Goal: Download file/media

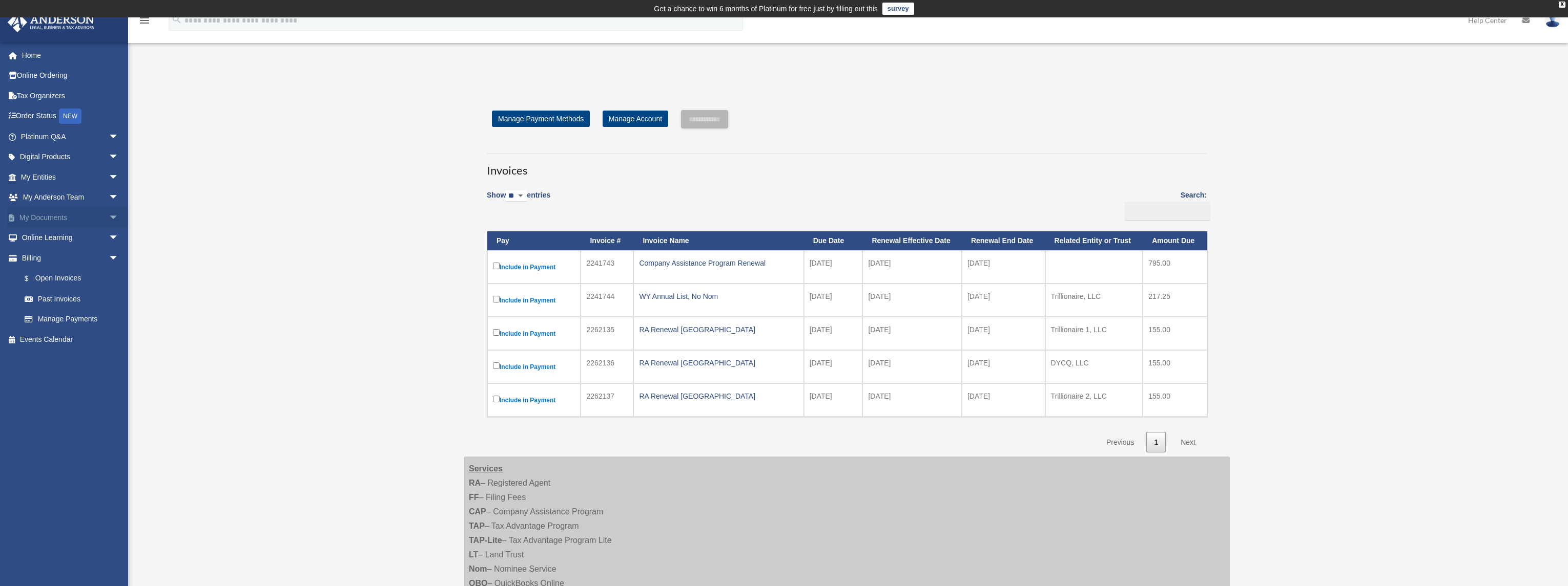
click at [45, 218] on link "My Documents arrow_drop_down" at bounding box center [71, 218] width 127 height 20
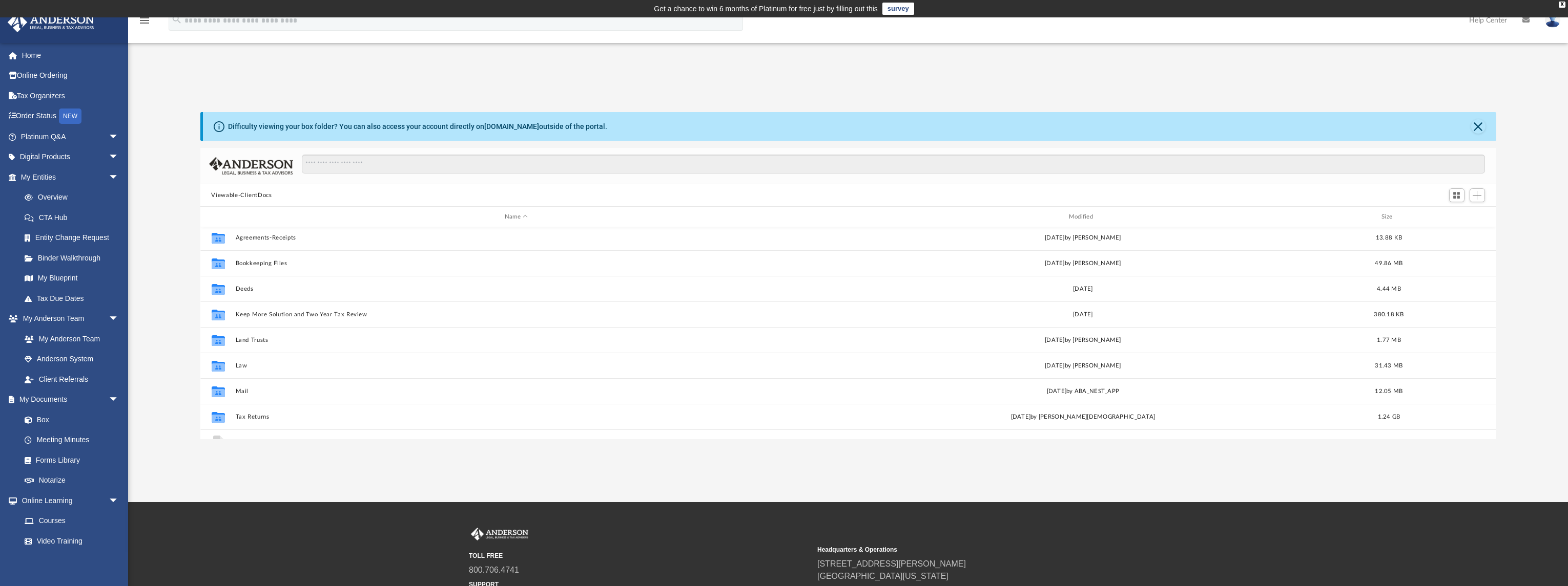
scroll to position [44, 0]
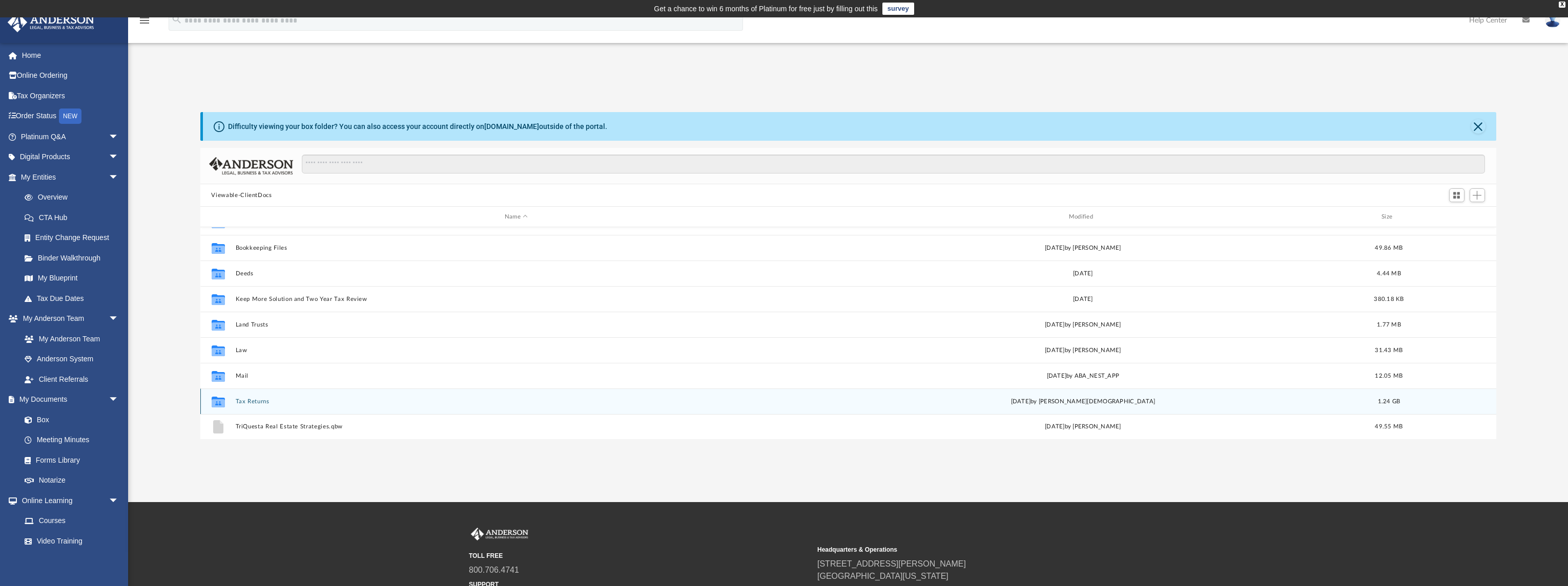
click at [251, 400] on button "Tax Returns" at bounding box center [516, 402] width 562 height 7
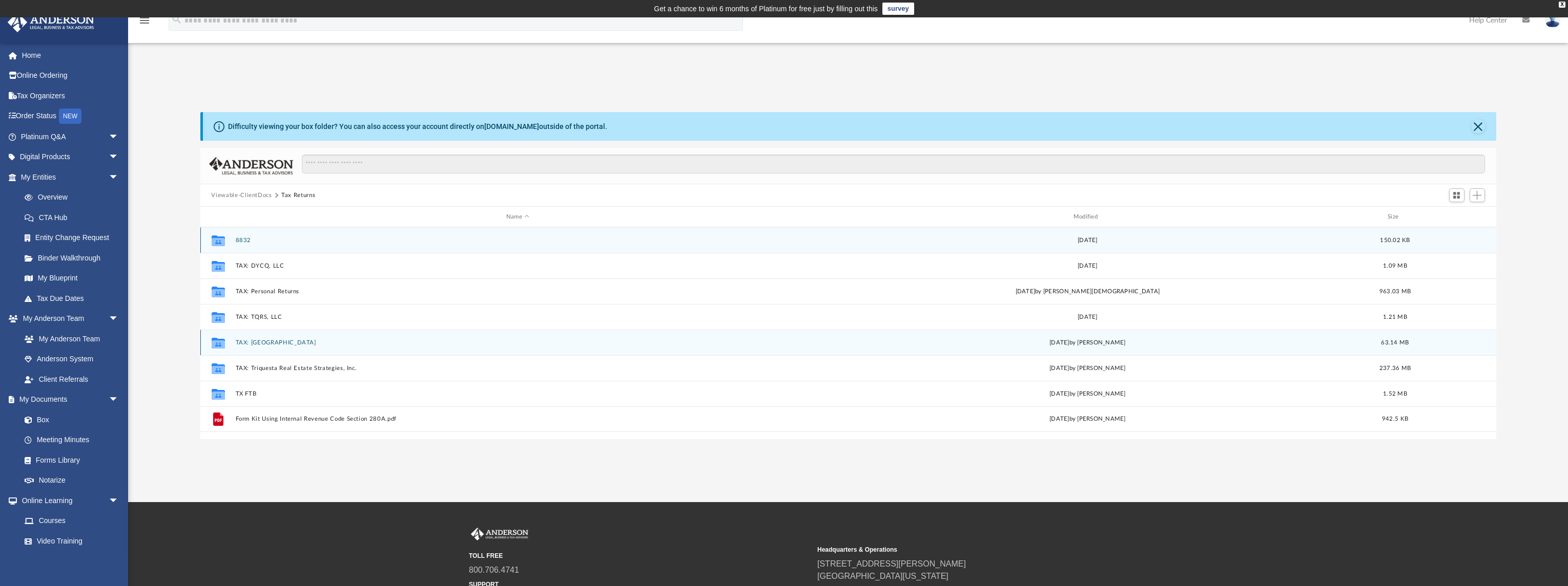
scroll to position [0, 0]
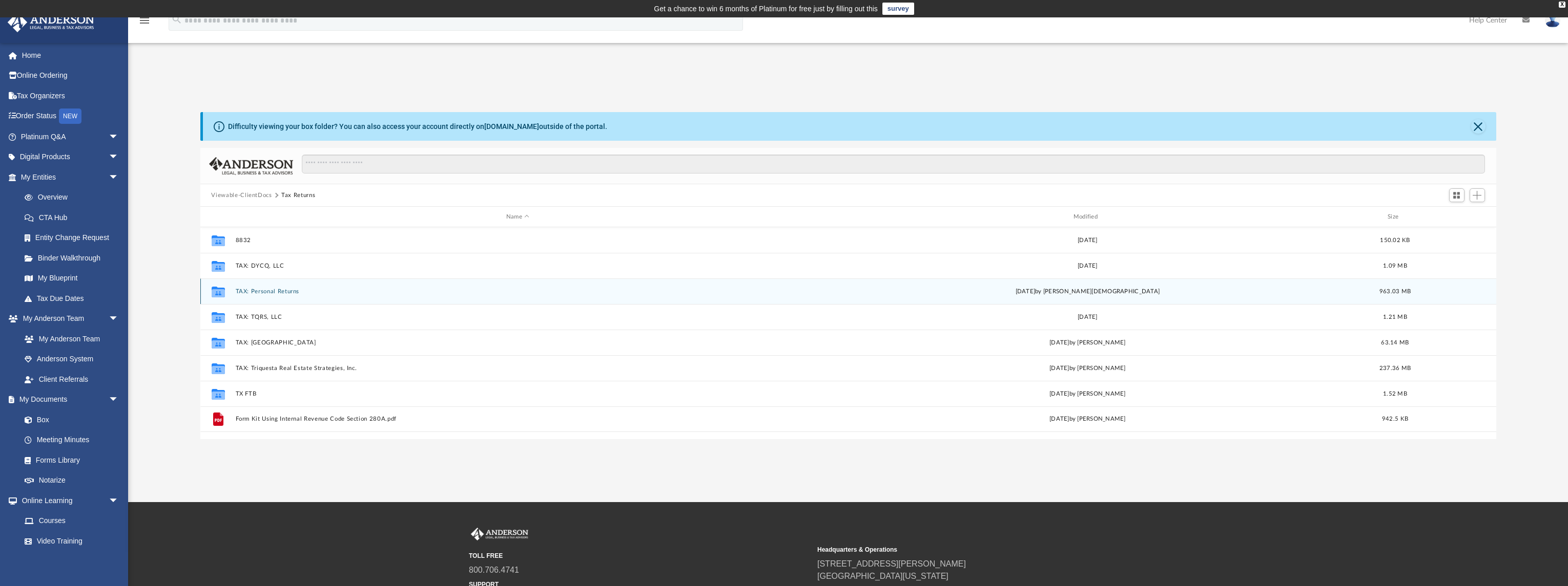
click at [277, 285] on div "Collaborated Folder TAX: Personal Returns [DATE] by [PERSON_NAME] 963.03 MB" at bounding box center [848, 291] width 1296 height 25
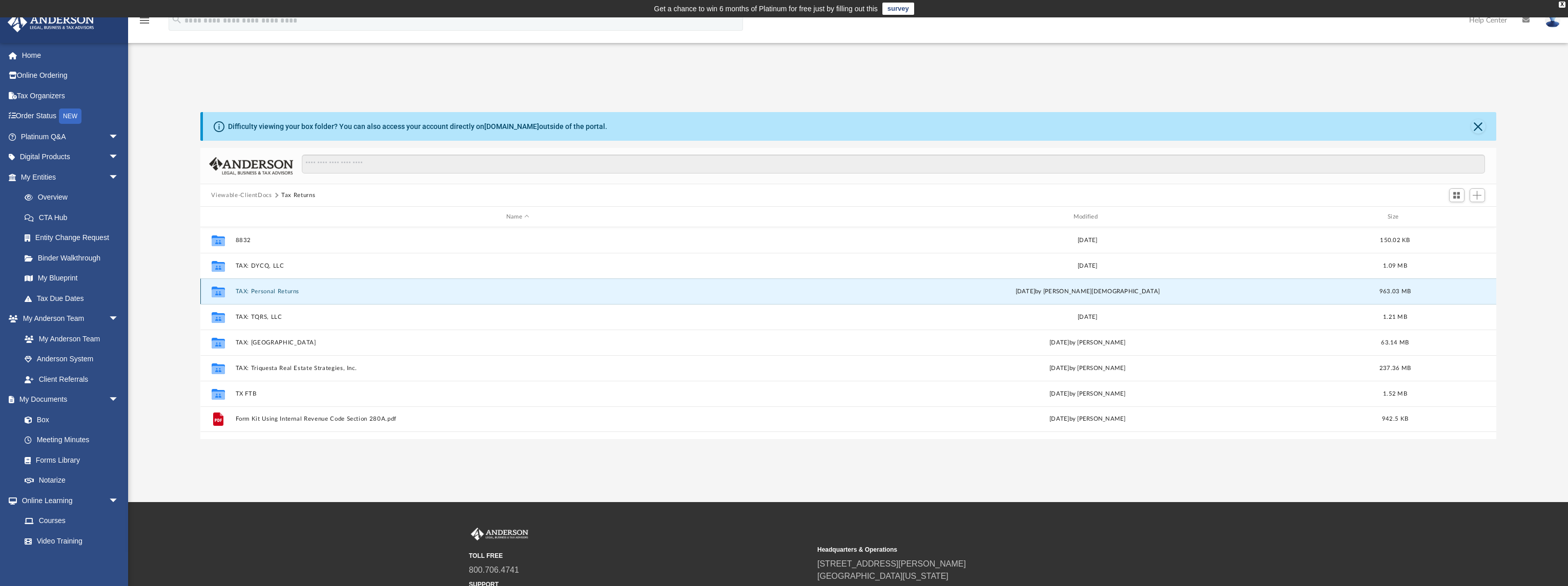
click at [263, 290] on button "TAX: Personal Returns" at bounding box center [518, 292] width 565 height 7
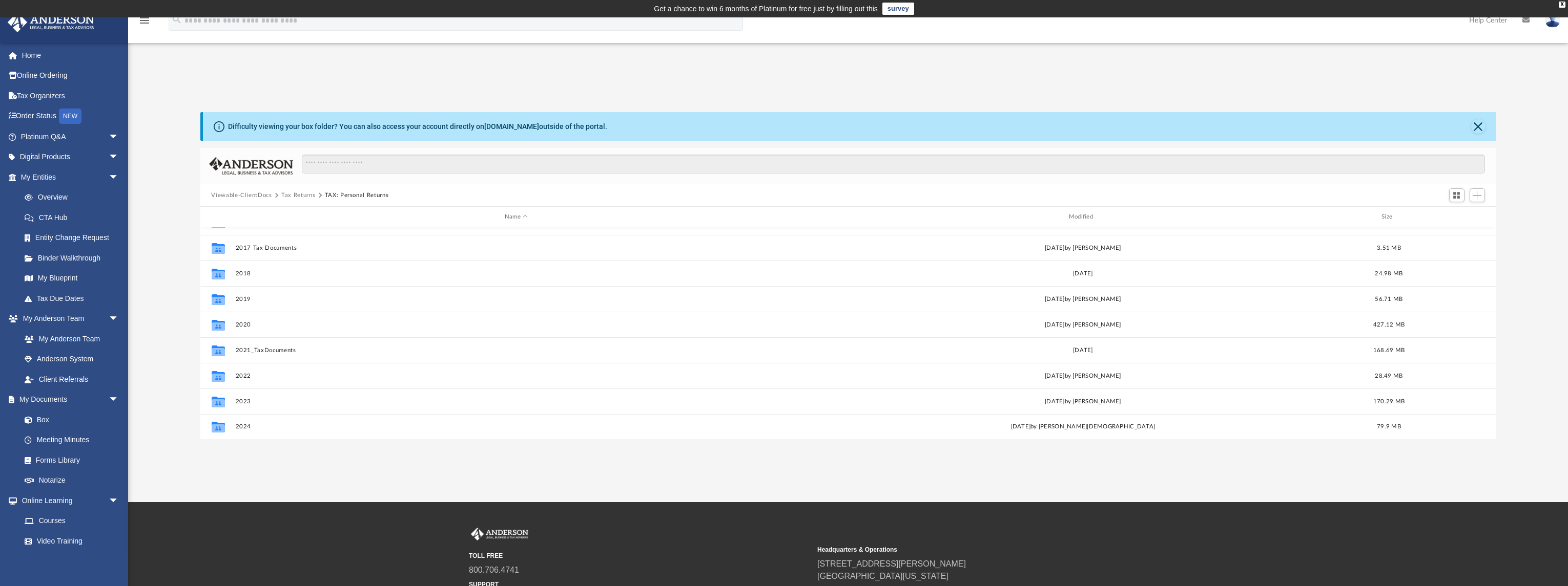
scroll to position [99, 0]
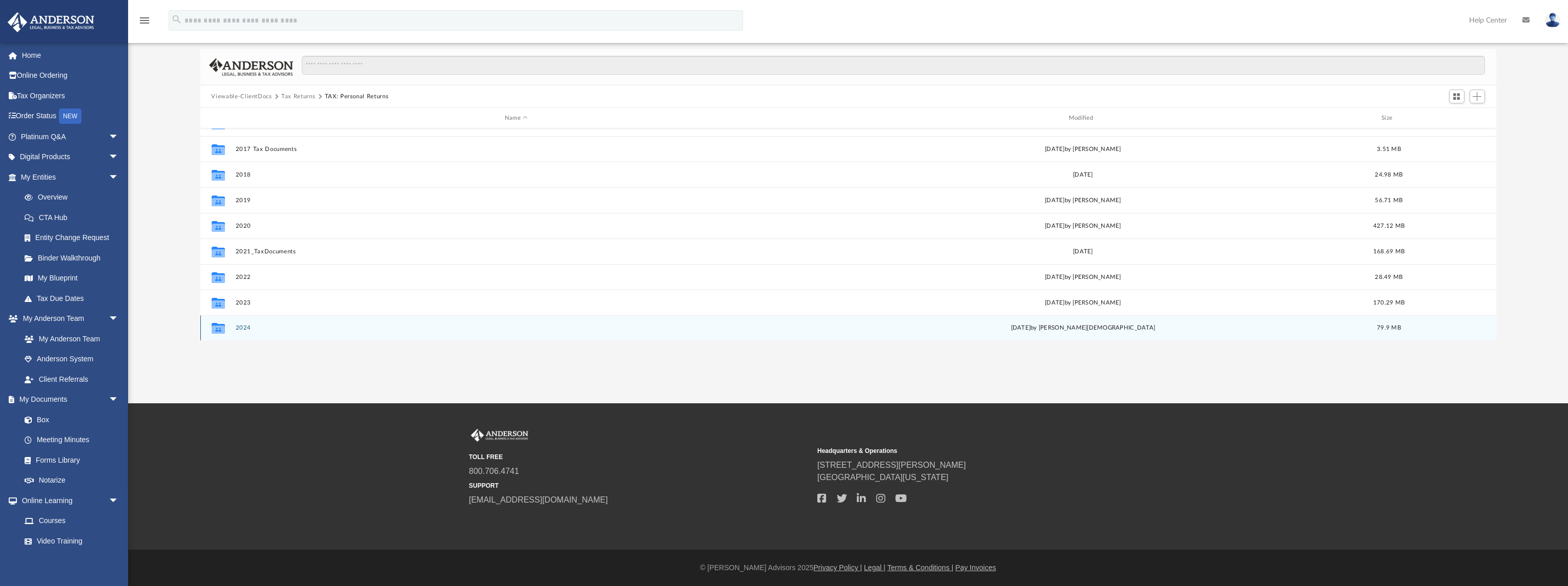
click at [240, 323] on div "Collaborated Folder 2024 [DATE] by [PERSON_NAME] 79.9 MB" at bounding box center [848, 328] width 1296 height 25
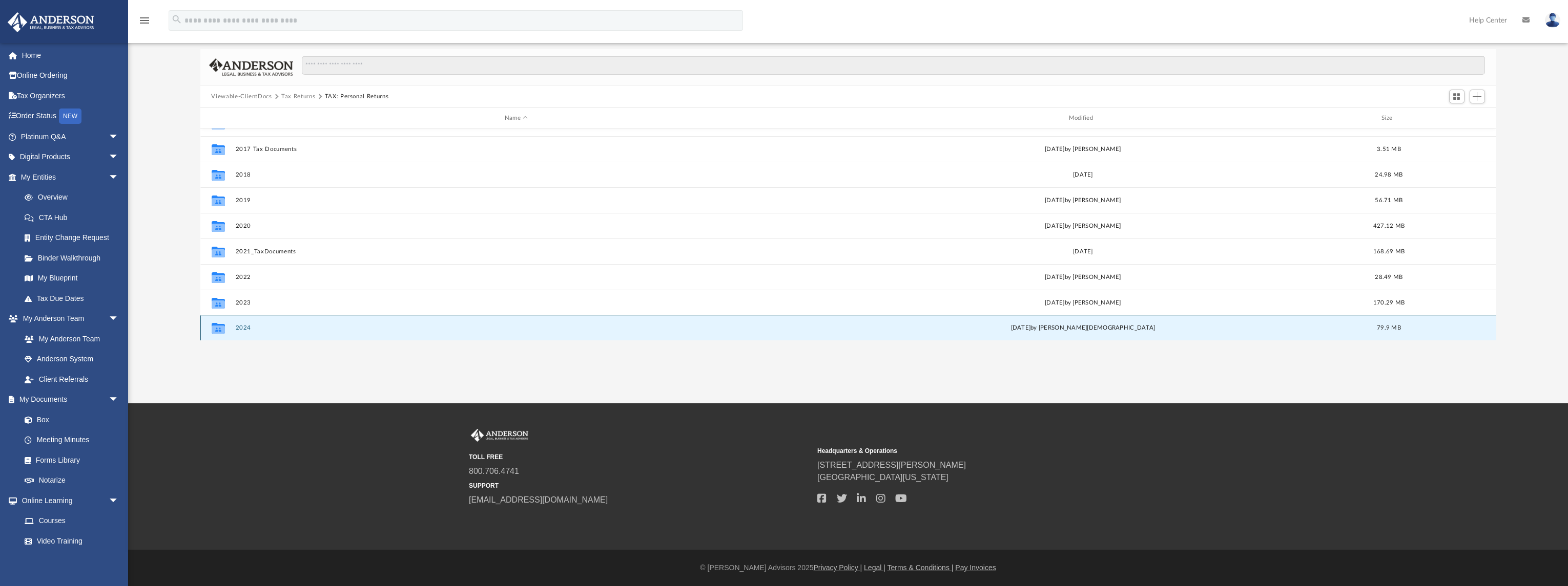
click at [244, 328] on button "2024" at bounding box center [516, 328] width 562 height 7
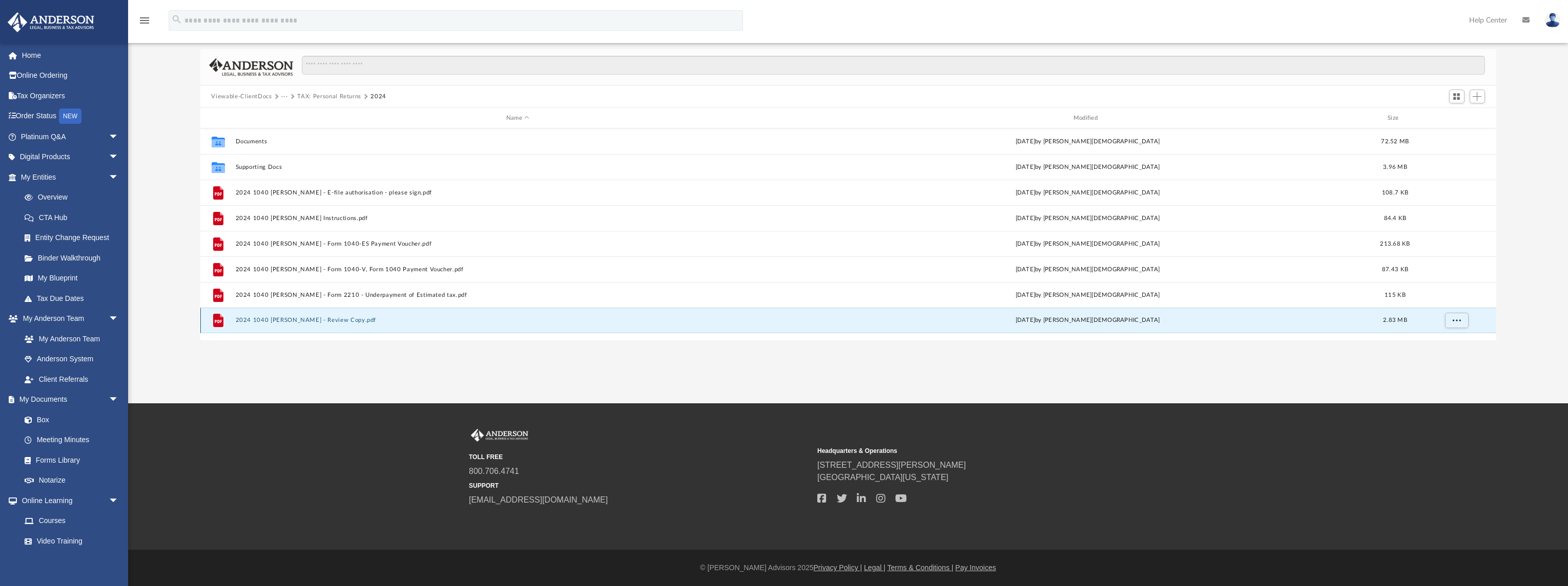
click at [272, 318] on button "2024 1040 [PERSON_NAME] - Review Copy.pdf" at bounding box center [518, 320] width 565 height 7
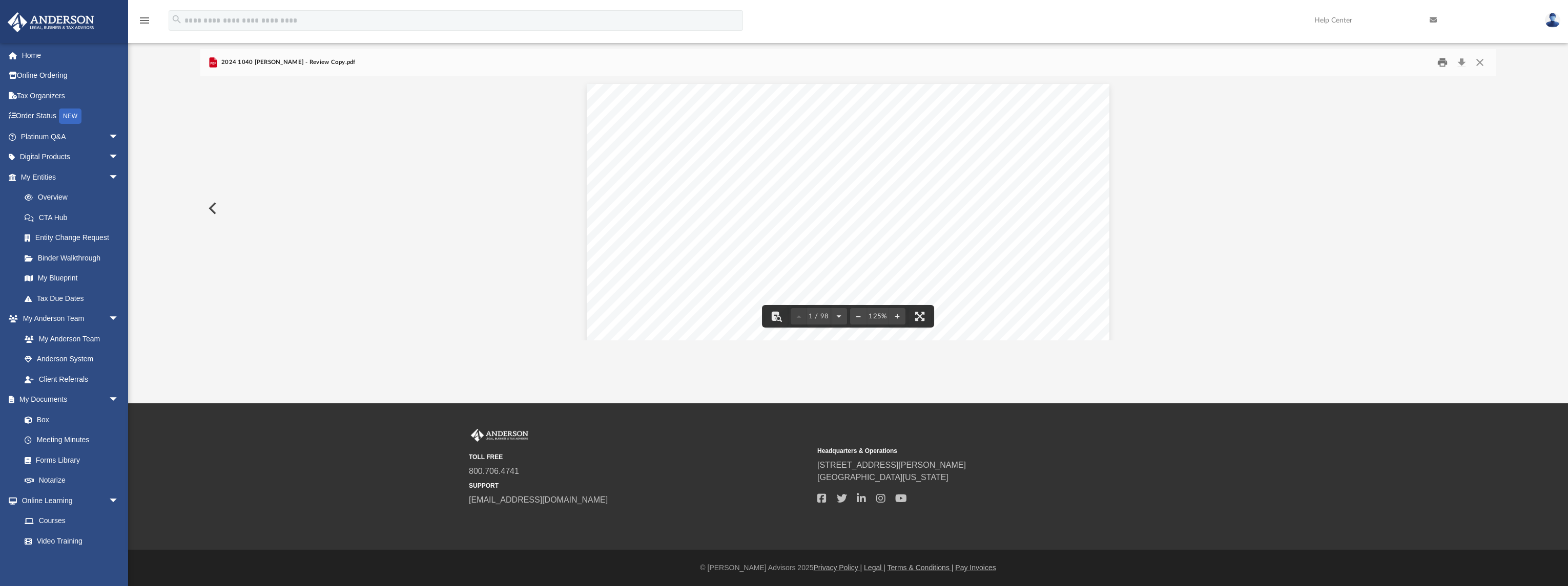
click at [1444, 60] on button "Print" at bounding box center [1442, 62] width 20 height 16
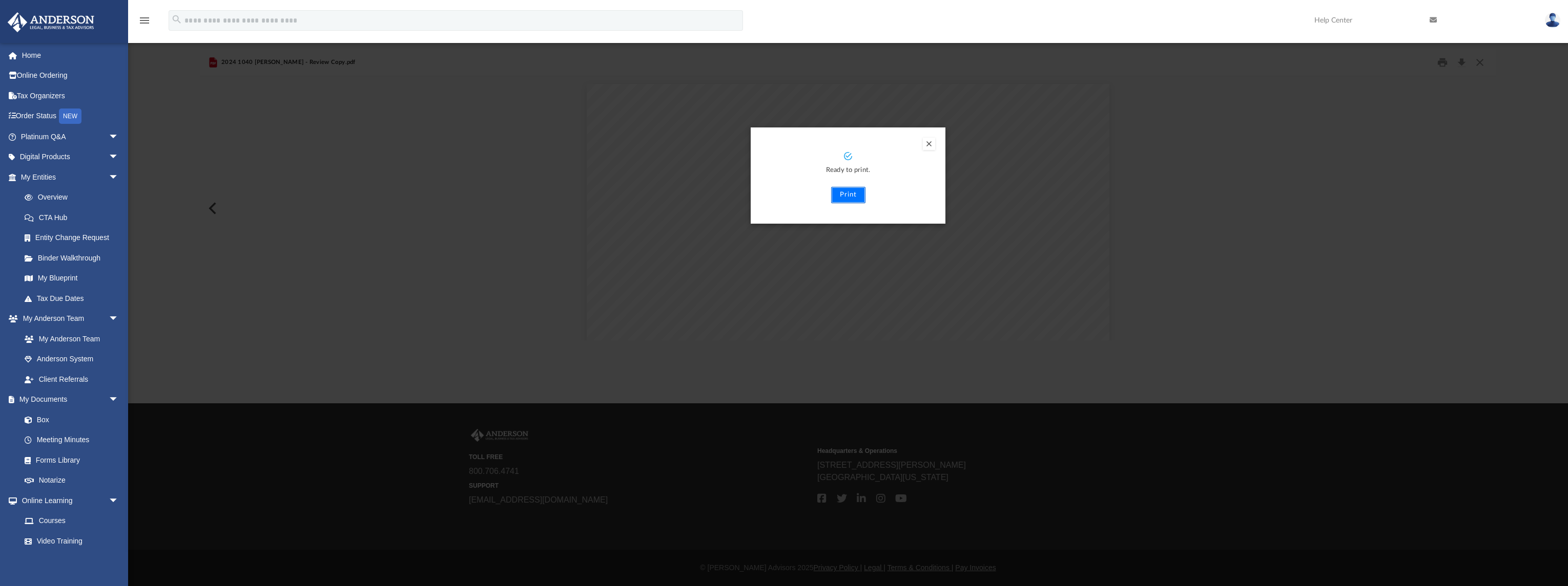
click at [846, 191] on button "Print" at bounding box center [848, 195] width 35 height 16
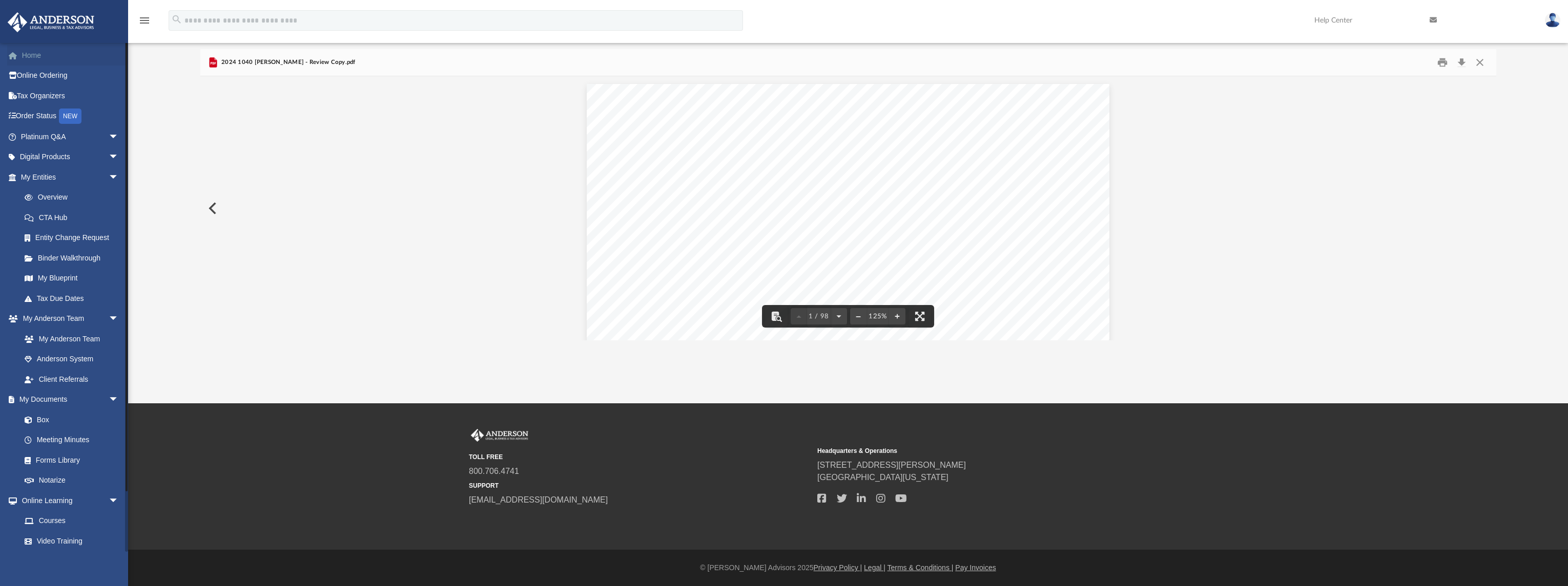
click at [33, 53] on link "Home" at bounding box center [71, 55] width 127 height 20
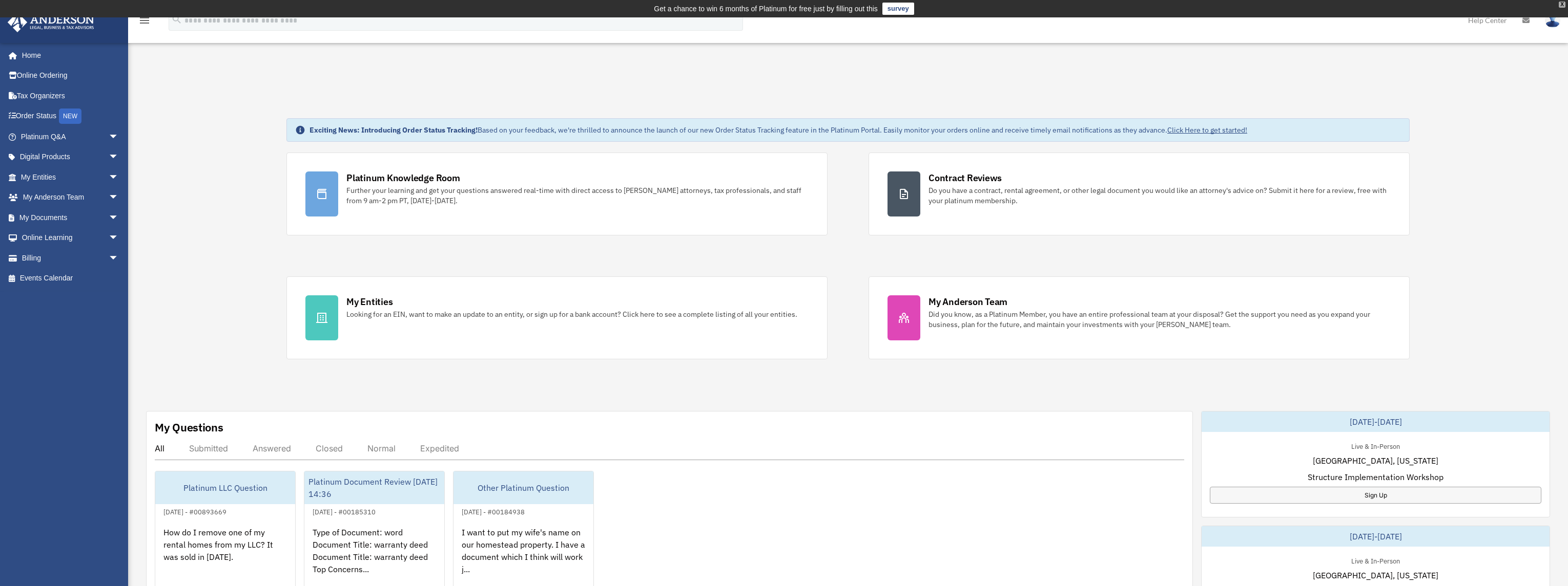
click at [1560, 3] on div "X" at bounding box center [1562, 4] width 7 height 6
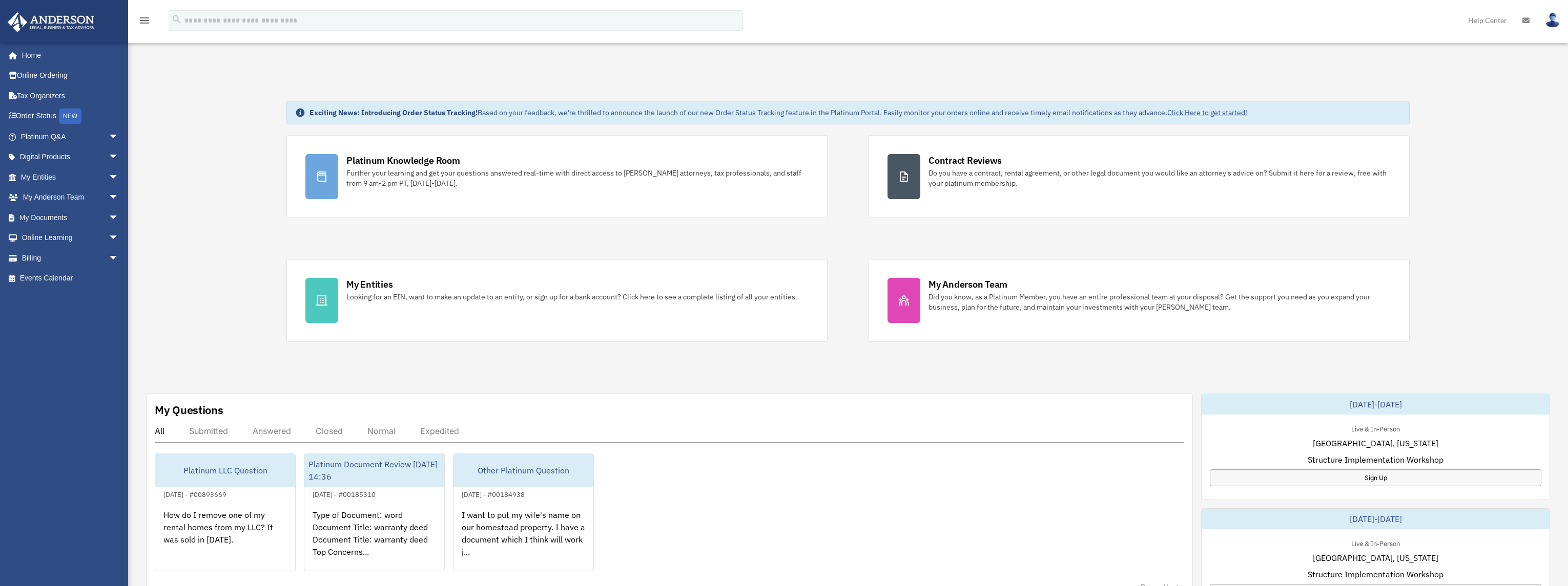
click at [1555, 19] on img at bounding box center [1552, 20] width 15 height 15
click at [1379, 89] on link "Logout" at bounding box center [1385, 89] width 102 height 21
